Goal: Use online tool/utility: Utilize a website feature to perform a specific function

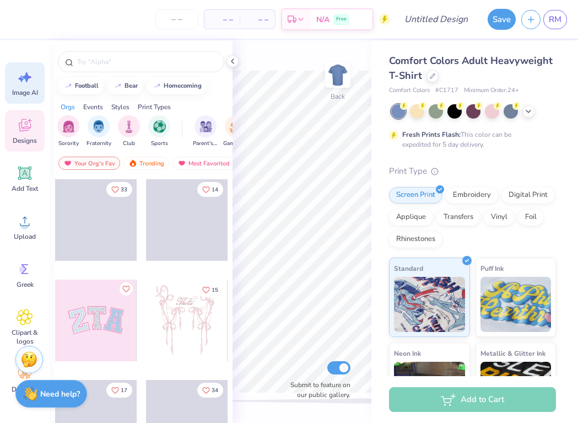
click at [23, 91] on span "Image AI" at bounding box center [25, 92] width 26 height 9
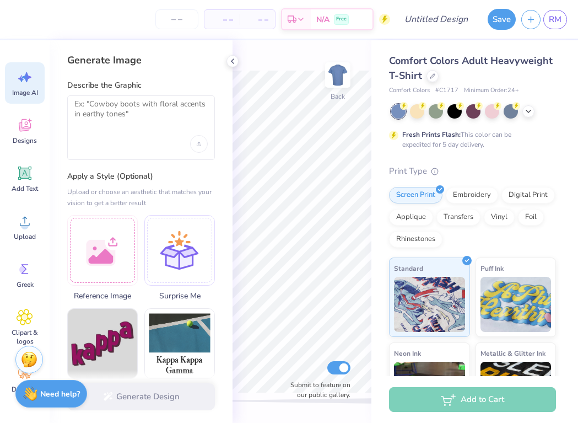
click at [99, 136] on div at bounding box center [140, 144] width 133 height 18
click at [204, 142] on div "Upload image" at bounding box center [199, 144] width 18 height 18
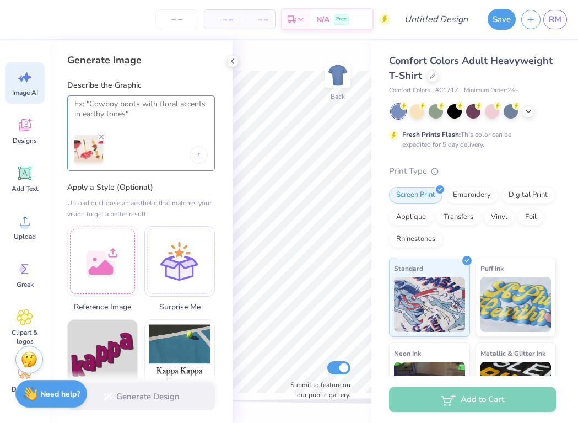
click at [136, 114] on textarea at bounding box center [140, 113] width 133 height 28
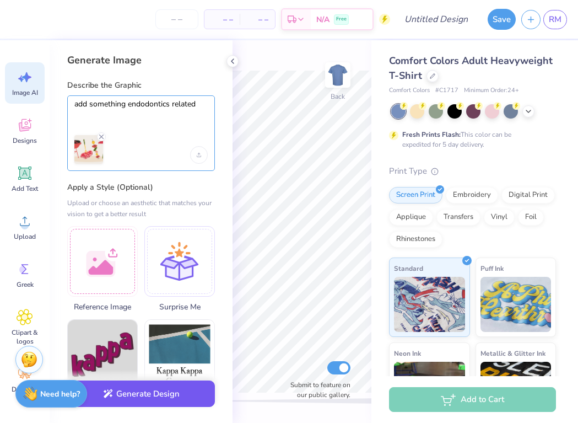
type textarea "add something endodontics related"
click at [140, 389] on button "Generate Design" at bounding box center [141, 393] width 148 height 27
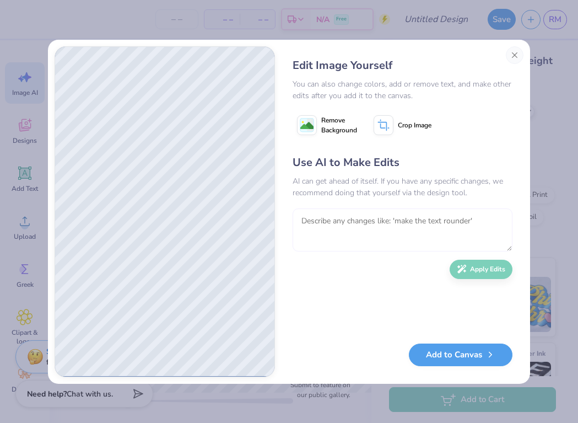
click at [347, 222] on textarea at bounding box center [403, 229] width 220 height 43
type textarea "add it to the bbq pics"
click at [463, 266] on icon "button" at bounding box center [461, 266] width 9 height 9
